Goal: Navigation & Orientation: Understand site structure

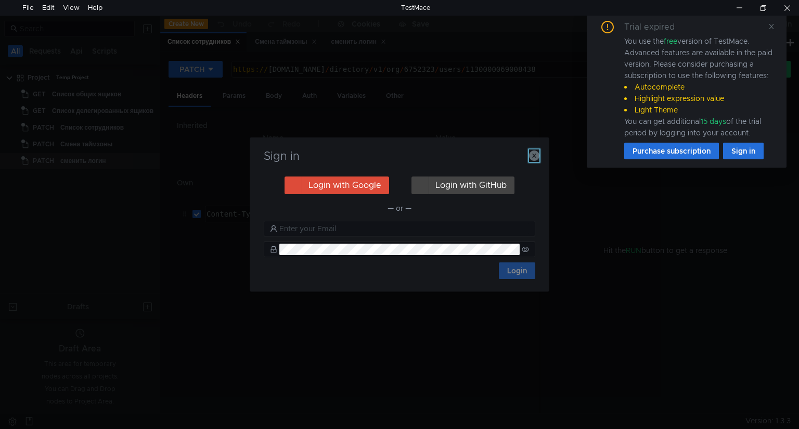
click at [537, 156] on icon "button" at bounding box center [534, 155] width 10 height 10
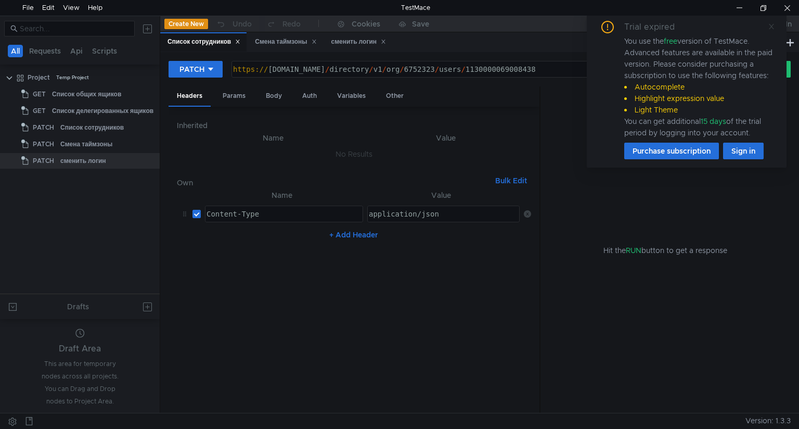
click at [775, 25] on icon at bounding box center [771, 26] width 7 height 7
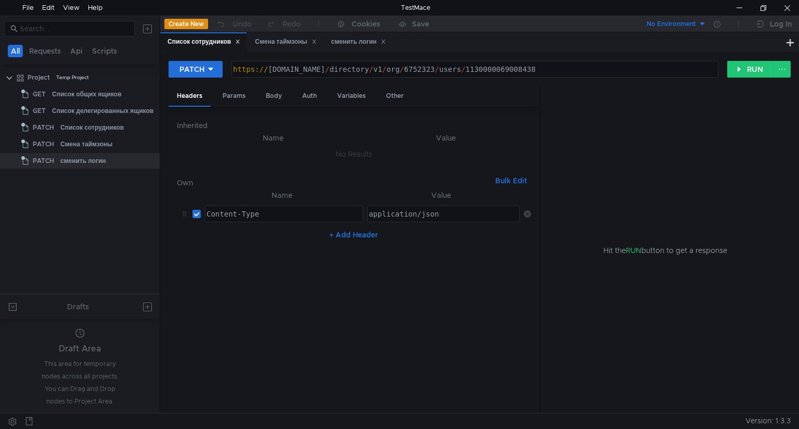
click at [277, 331] on nz-table "Name Value Content-Type ההההההההההההההההההההההההההההההההההההההההההההההההההההההה…" at bounding box center [354, 297] width 354 height 216
click at [279, 43] on div "Смена таймзоны" at bounding box center [285, 41] width 61 height 11
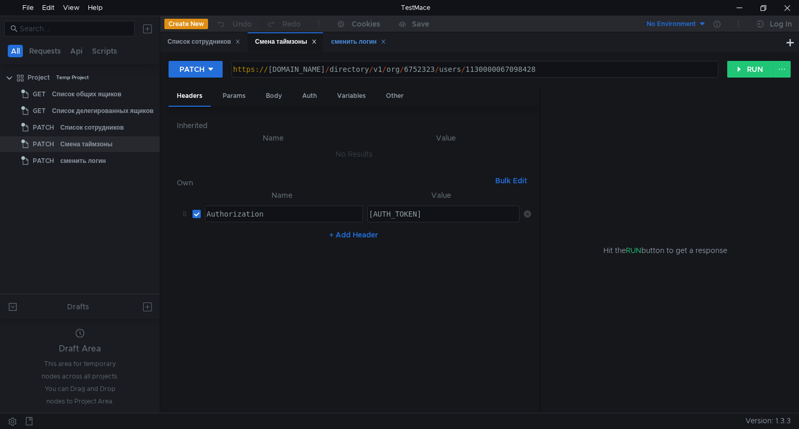
click at [358, 42] on div "сменить логин" at bounding box center [358, 41] width 55 height 11
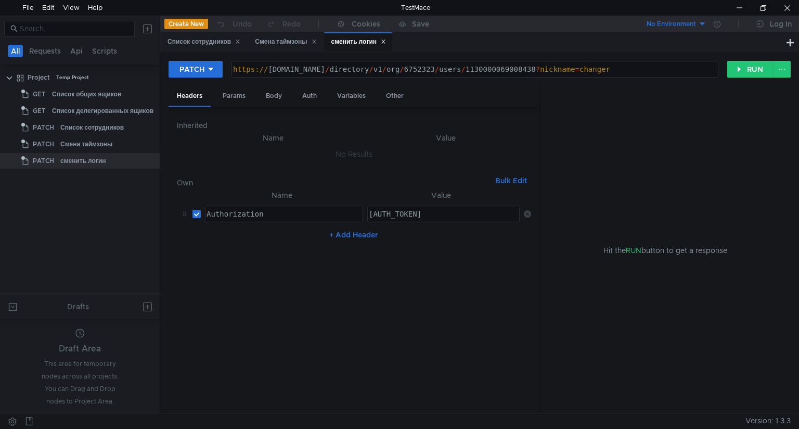
click at [386, 43] on icon at bounding box center [384, 42] width 4 height 4
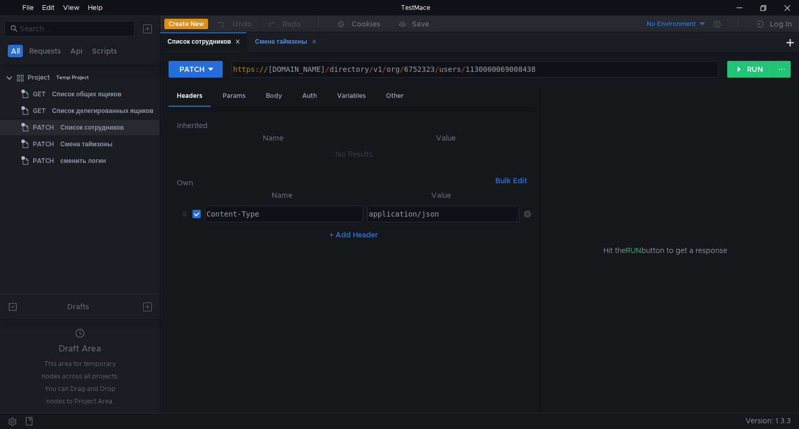
click at [317, 41] on icon at bounding box center [314, 41] width 5 height 5
click at [239, 41] on icon at bounding box center [237, 41] width 5 height 5
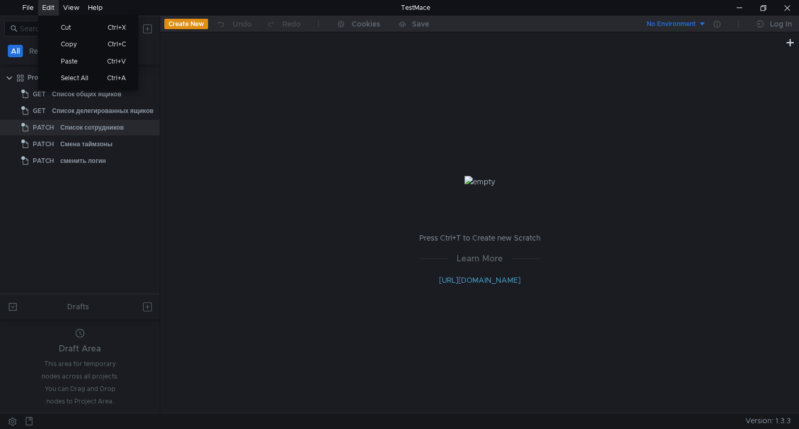
click at [50, 11] on div "Edit" at bounding box center [48, 8] width 12 height 16
click at [71, 4] on div "View" at bounding box center [71, 8] width 17 height 16
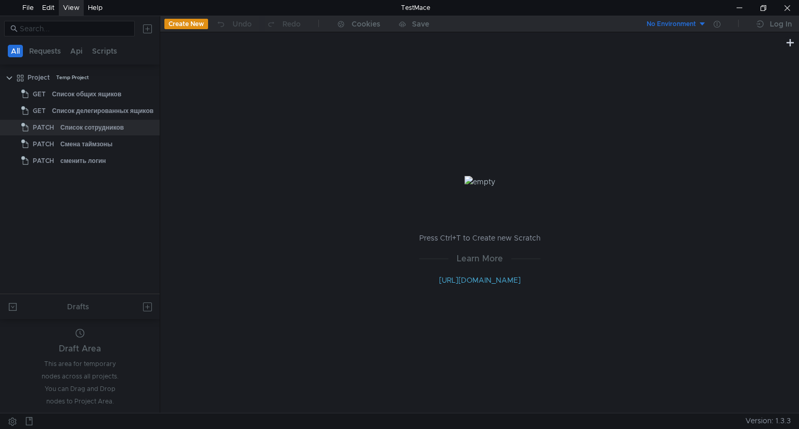
click at [71, 4] on div "View" at bounding box center [71, 8] width 17 height 16
click at [85, 30] on span "Toggle DevTools" at bounding box center [110, 27] width 71 height 6
click at [68, 4] on div "View" at bounding box center [71, 8] width 17 height 16
click at [97, 42] on span "Toggle Chat" at bounding box center [110, 44] width 71 height 6
